Goal: Obtain resource: Download file/media

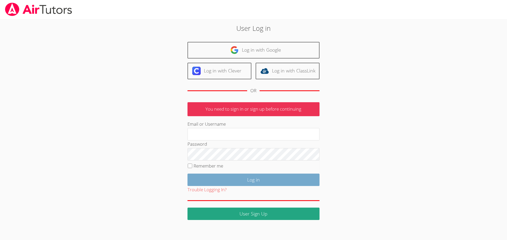
type input "[EMAIL_ADDRESS][DOMAIN_NAME]"
click at [247, 177] on input "Log in" at bounding box center [253, 180] width 132 height 12
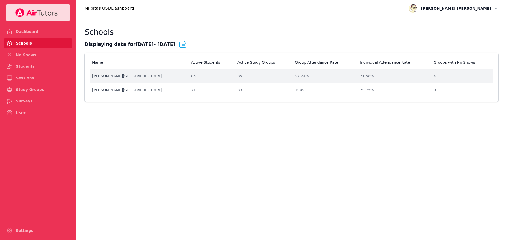
click at [121, 76] on div "[PERSON_NAME][GEOGRAPHIC_DATA]" at bounding box center [138, 75] width 93 height 5
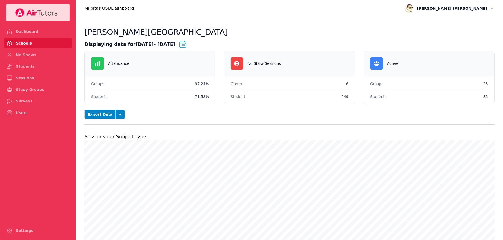
click at [108, 97] on div "Students 71.58%" at bounding box center [150, 96] width 118 height 13
click at [117, 114] on icon "button" at bounding box center [119, 114] width 5 height 5
click at [154, 102] on div "Students 71.58%" at bounding box center [150, 96] width 118 height 13
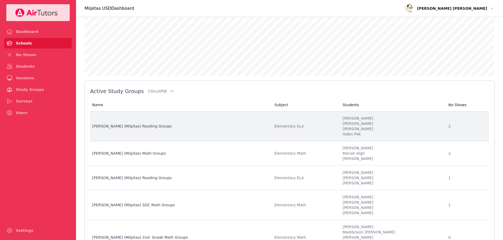
scroll to position [246, 0]
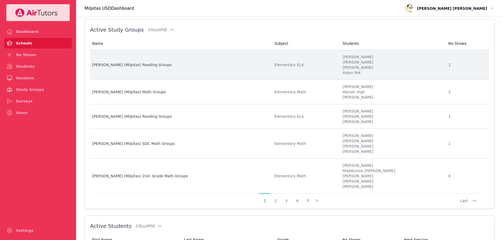
click at [146, 70] on td "Name [PERSON_NAME] (Milpitas) Reading Groups" at bounding box center [180, 65] width 181 height 30
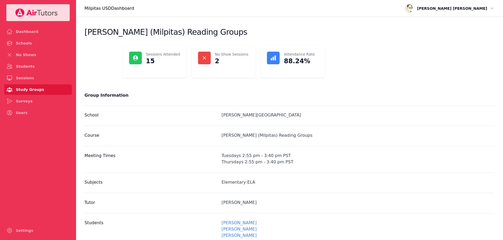
click at [215, 60] on p "2" at bounding box center [217, 61] width 4 height 8
click at [222, 51] on div "No Show Sessions 2" at bounding box center [224, 61] width 64 height 33
click at [25, 32] on link "Dashboard" at bounding box center [38, 31] width 68 height 11
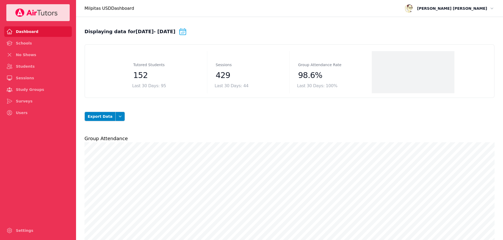
click at [186, 32] on icon at bounding box center [182, 31] width 8 height 8
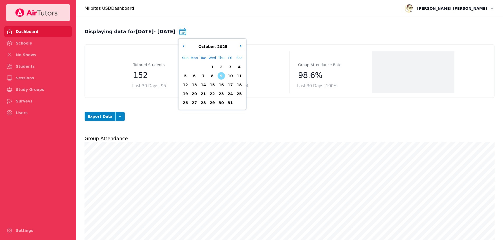
click at [224, 74] on span "9" at bounding box center [220, 75] width 7 height 7
click at [207, 75] on span "7" at bounding box center [203, 75] width 7 height 7
click at [266, 122] on div "Export Data Open options" at bounding box center [289, 117] width 410 height 20
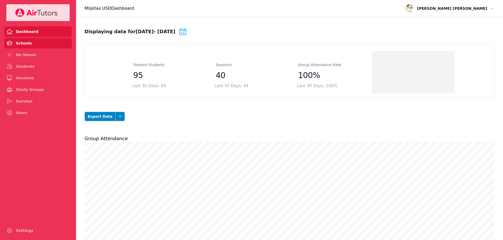
click at [39, 42] on link "Schools" at bounding box center [38, 43] width 68 height 11
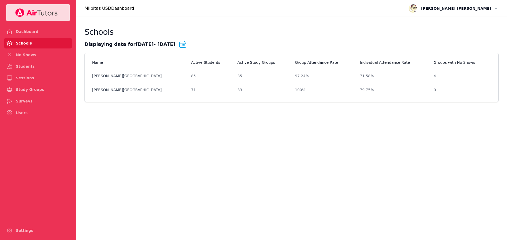
click at [184, 43] on icon at bounding box center [182, 44] width 8 height 8
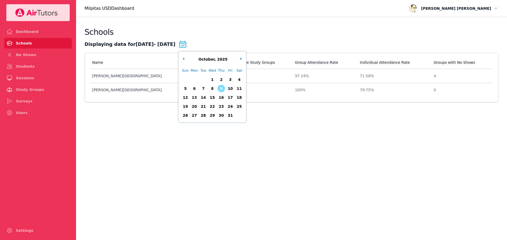
click at [198, 88] on span "6" at bounding box center [194, 88] width 7 height 7
click at [224, 90] on span "9" at bounding box center [220, 88] width 7 height 7
click at [200, 138] on body "Dashboard Schools No Shows Students Sessions Study Groups Surveys Users Setting…" at bounding box center [253, 120] width 507 height 240
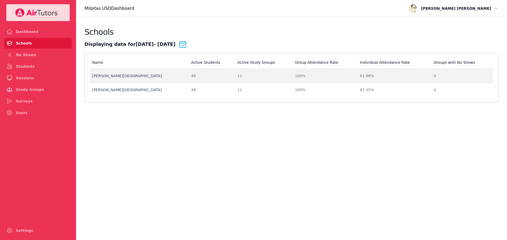
click at [206, 74] on div "46" at bounding box center [211, 75] width 40 height 5
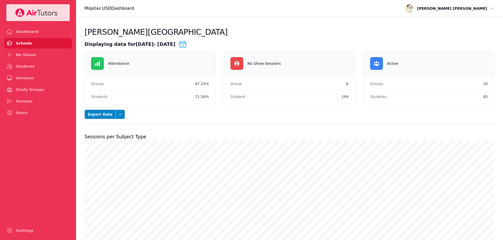
click at [186, 41] on icon at bounding box center [182, 44] width 8 height 8
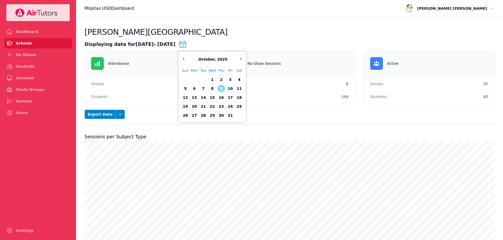
click at [198, 87] on span "6" at bounding box center [194, 88] width 7 height 7
click at [223, 87] on span "9" at bounding box center [220, 88] width 7 height 7
click at [213, 138] on h2 "Sessions per Subject Type" at bounding box center [289, 136] width 410 height 7
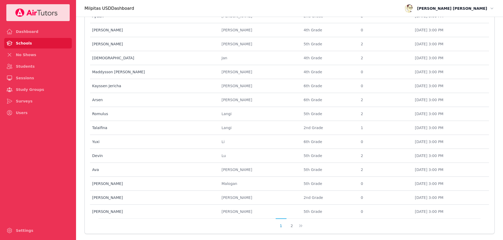
scroll to position [640, 0]
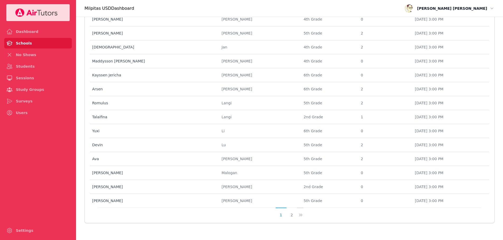
click at [301, 216] on icon at bounding box center [300, 215] width 5 height 5
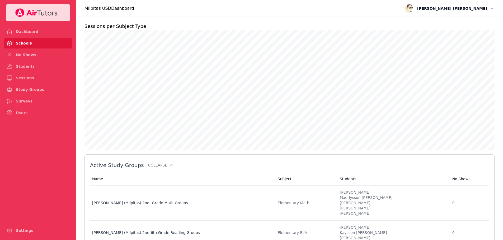
scroll to position [0, 0]
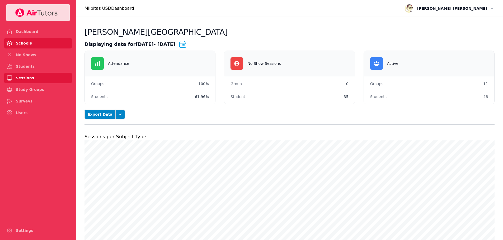
click at [30, 81] on link "Sessions" at bounding box center [38, 78] width 68 height 11
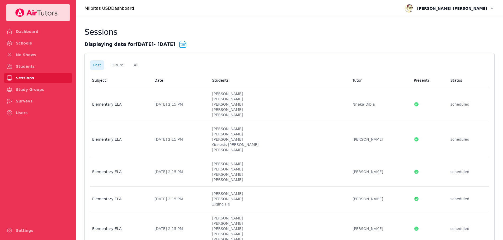
click at [184, 40] on icon at bounding box center [182, 44] width 8 height 8
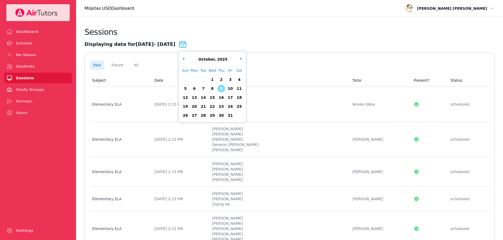
click at [198, 88] on span "6" at bounding box center [194, 88] width 7 height 7
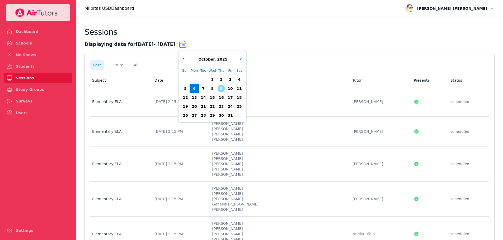
click at [225, 88] on span "9" at bounding box center [220, 88] width 7 height 7
click at [290, 41] on div "Displaying data for [DATE] - [DATE] Change date range [DATE] ~ [DATE] October ,…" at bounding box center [289, 44] width 410 height 8
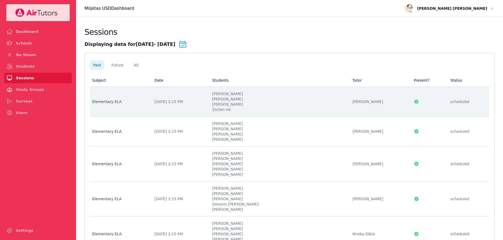
click at [285, 102] on li "[PERSON_NAME]" at bounding box center [279, 104] width 134 height 5
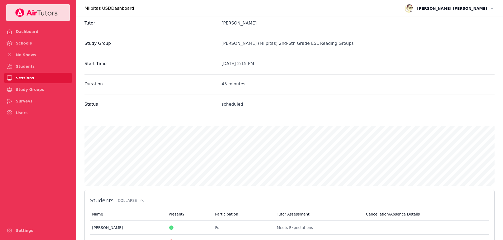
scroll to position [182, 0]
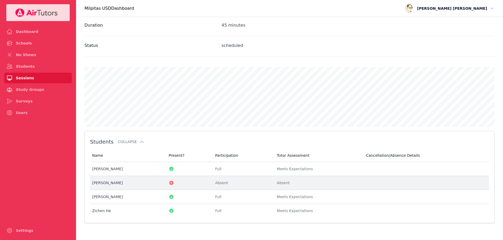
click at [100, 183] on div "[PERSON_NAME]" at bounding box center [127, 183] width 70 height 5
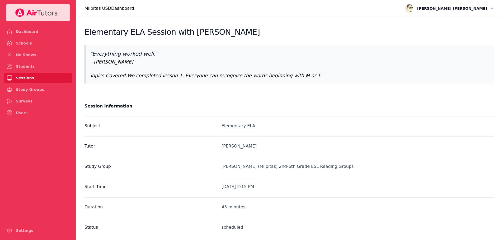
scroll to position [182, 0]
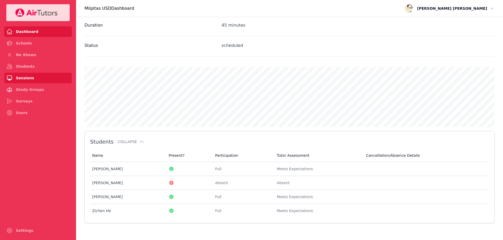
click at [39, 33] on link "Dashboard" at bounding box center [38, 31] width 68 height 11
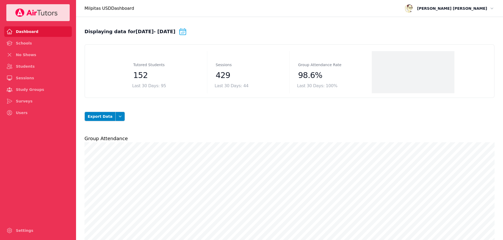
click at [186, 35] on icon at bounding box center [182, 32] width 6 height 6
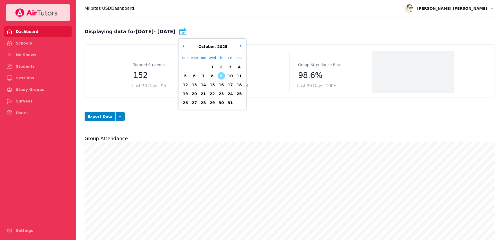
click at [195, 77] on span "6" at bounding box center [194, 75] width 7 height 7
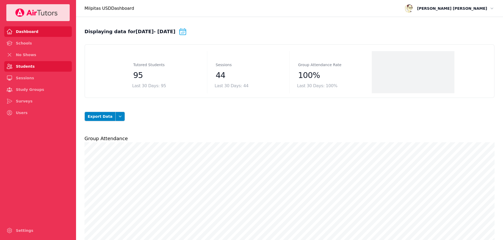
click at [39, 64] on link "Students" at bounding box center [38, 66] width 68 height 11
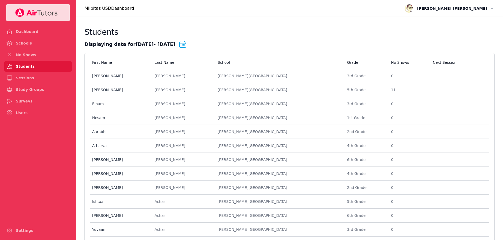
click at [184, 47] on icon at bounding box center [182, 44] width 8 height 8
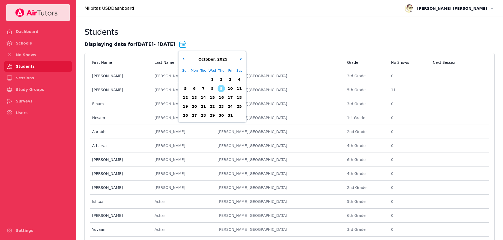
click at [196, 86] on span "6" at bounding box center [194, 88] width 7 height 7
click at [225, 88] on span "9" at bounding box center [220, 88] width 7 height 7
click at [265, 35] on div "Students" at bounding box center [289, 33] width 410 height 13
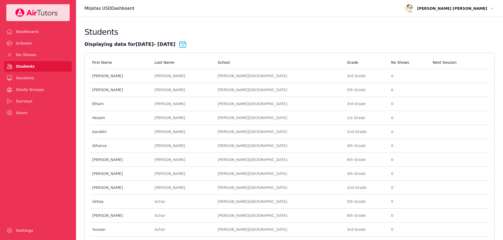
click at [42, 68] on link "Students" at bounding box center [38, 66] width 68 height 11
click at [33, 69] on link "Students" at bounding box center [38, 66] width 68 height 11
click at [48, 58] on link "No Shows" at bounding box center [38, 55] width 68 height 11
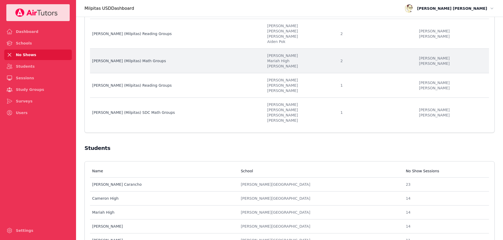
scroll to position [123, 0]
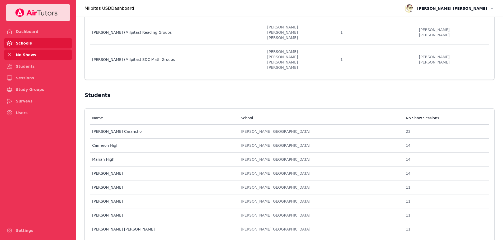
click at [25, 39] on link "Schools" at bounding box center [38, 43] width 68 height 11
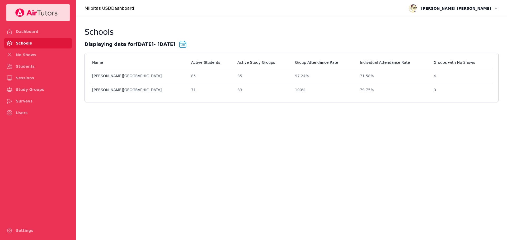
click at [187, 41] on icon at bounding box center [182, 44] width 8 height 8
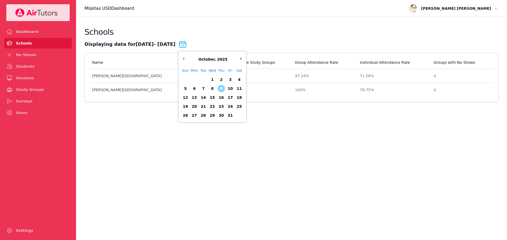
click at [198, 87] on span "6" at bounding box center [194, 88] width 7 height 7
click at [225, 88] on span "9" at bounding box center [220, 88] width 7 height 7
click at [231, 144] on body "Dashboard Schools No Shows Students Sessions Study Groups Surveys Users Setting…" at bounding box center [253, 120] width 507 height 240
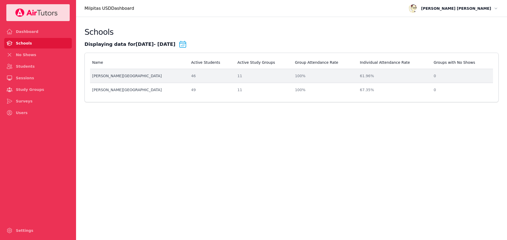
click at [357, 72] on td "Individual Attendance Rate 61.96%" at bounding box center [394, 76] width 74 height 14
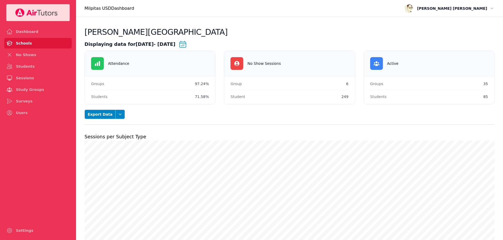
click at [99, 95] on dt "Students" at bounding box center [99, 97] width 16 height 6
click at [187, 46] on icon at bounding box center [182, 44] width 8 height 8
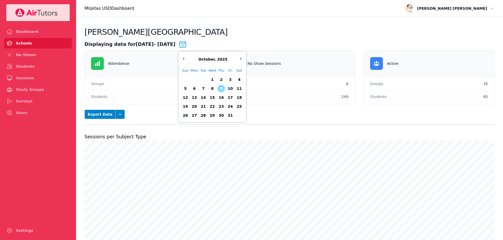
click at [198, 88] on span "6" at bounding box center [194, 88] width 7 height 7
click at [225, 87] on span "9" at bounding box center [220, 88] width 7 height 7
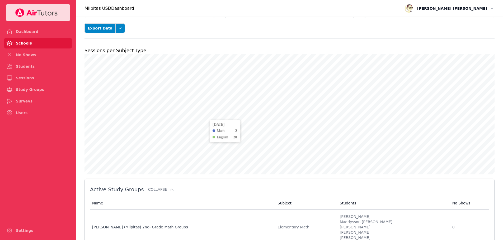
scroll to position [147, 0]
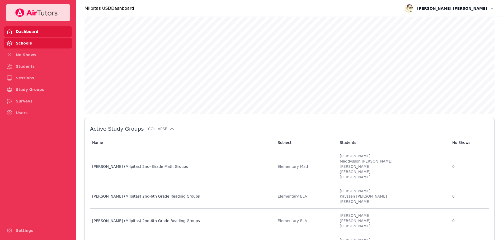
click at [34, 35] on link "Dashboard" at bounding box center [38, 31] width 68 height 11
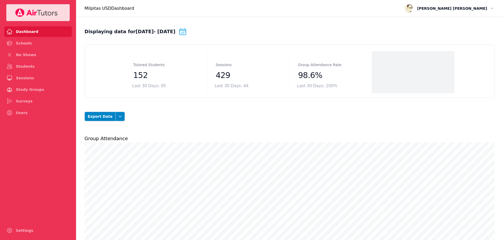
click at [182, 30] on div "Displaying data for [DATE] - [DATE] Change date range" at bounding box center [135, 31] width 102 height 8
click at [184, 29] on icon at bounding box center [182, 31] width 8 height 8
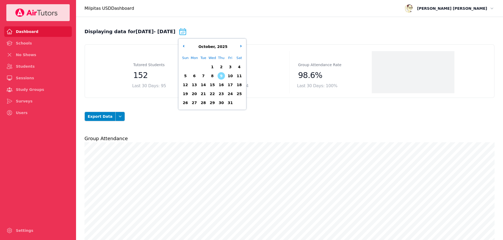
click at [198, 77] on span "6" at bounding box center [194, 75] width 7 height 7
click at [224, 74] on span "9" at bounding box center [220, 75] width 7 height 7
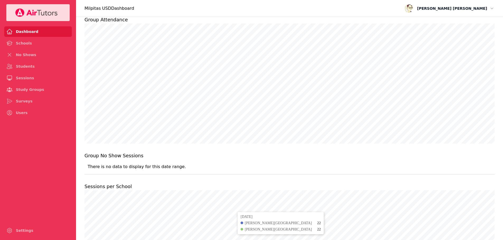
scroll to position [90, 0]
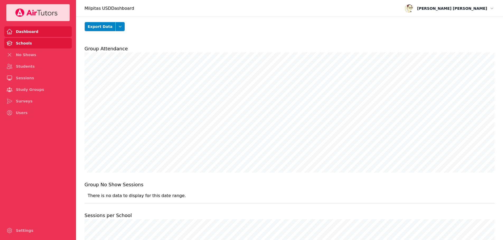
click at [21, 42] on link "Schools" at bounding box center [38, 43] width 68 height 11
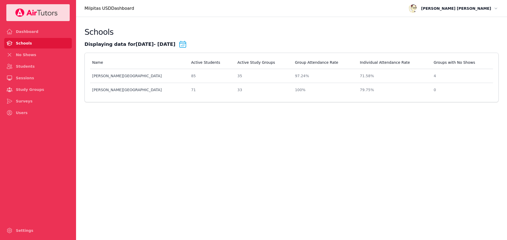
click at [184, 47] on icon at bounding box center [182, 44] width 6 height 6
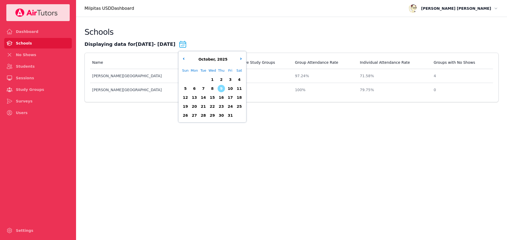
click at [195, 90] on span "6" at bounding box center [194, 88] width 7 height 7
click at [222, 87] on div "9" at bounding box center [221, 88] width 9 height 9
click at [218, 146] on body "Dashboard Schools No Shows Students Sessions Study Groups Surveys Users Setting…" at bounding box center [253, 120] width 507 height 240
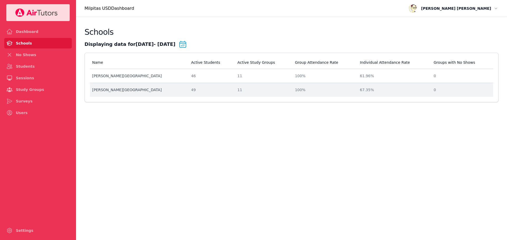
click at [122, 90] on div "[PERSON_NAME][GEOGRAPHIC_DATA]" at bounding box center [138, 89] width 93 height 5
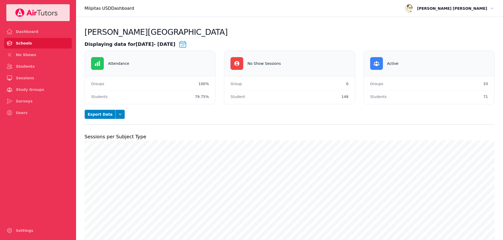
click at [186, 43] on icon at bounding box center [182, 44] width 6 height 6
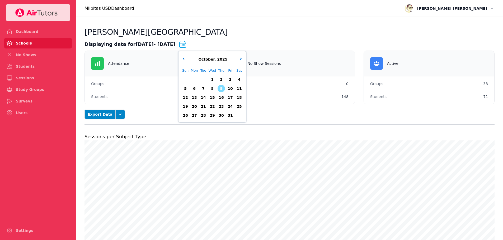
click at [198, 88] on span "6" at bounding box center [194, 88] width 7 height 7
click at [225, 86] on span "9" at bounding box center [220, 88] width 7 height 7
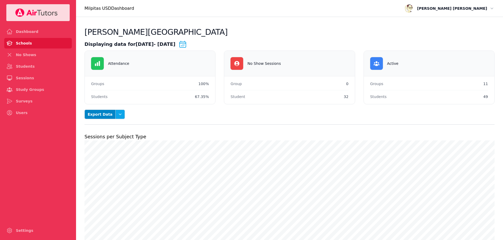
click at [117, 114] on icon "button" at bounding box center [119, 114] width 5 height 5
click at [106, 148] on button "Session Attendance" at bounding box center [111, 148] width 30 height 15
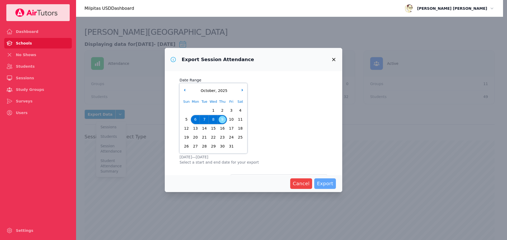
click at [326, 187] on span "Export" at bounding box center [325, 183] width 16 height 7
